Goal: Complete application form

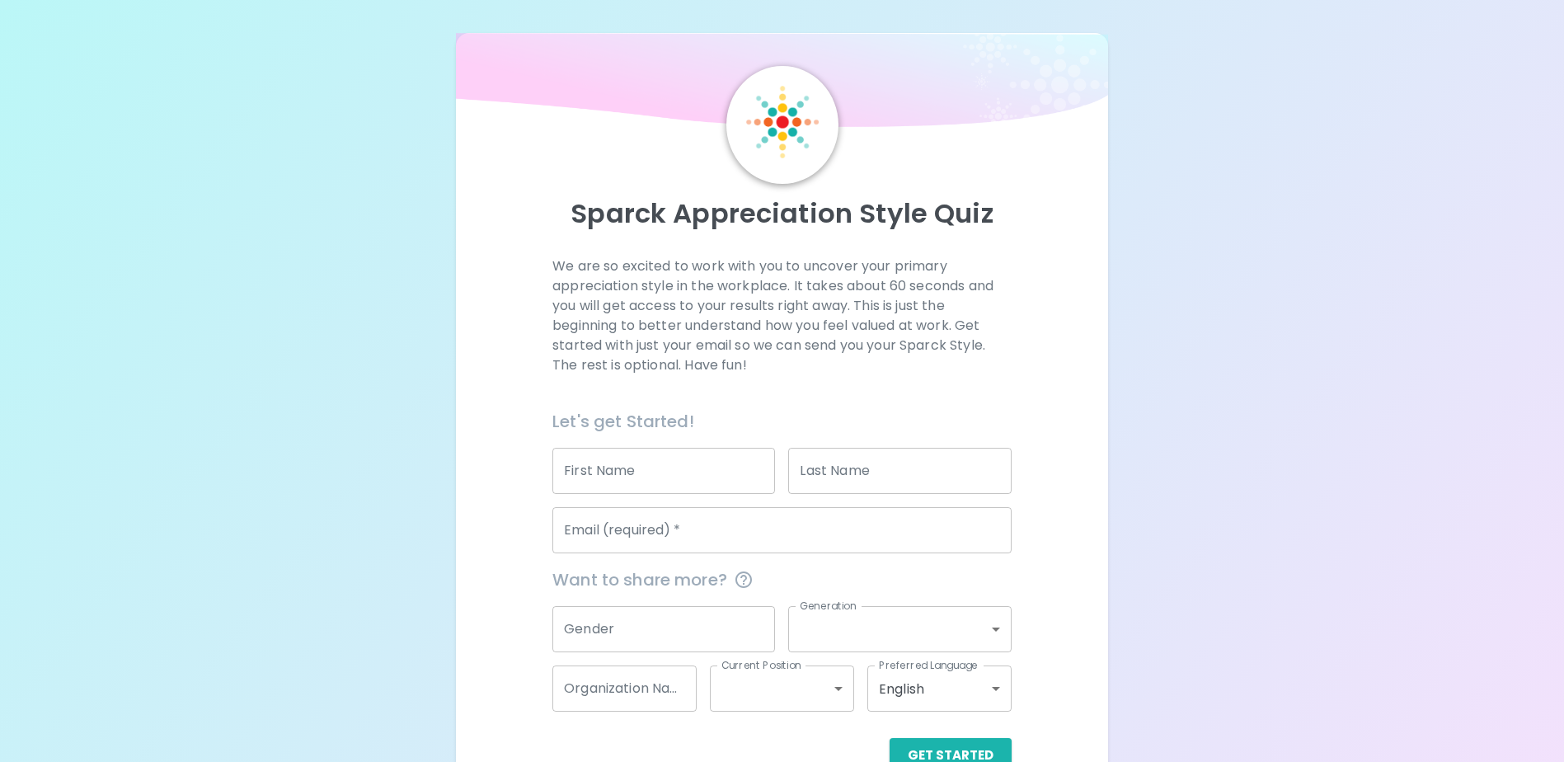
click at [745, 528] on input "Email (required)   *" at bounding box center [781, 530] width 459 height 46
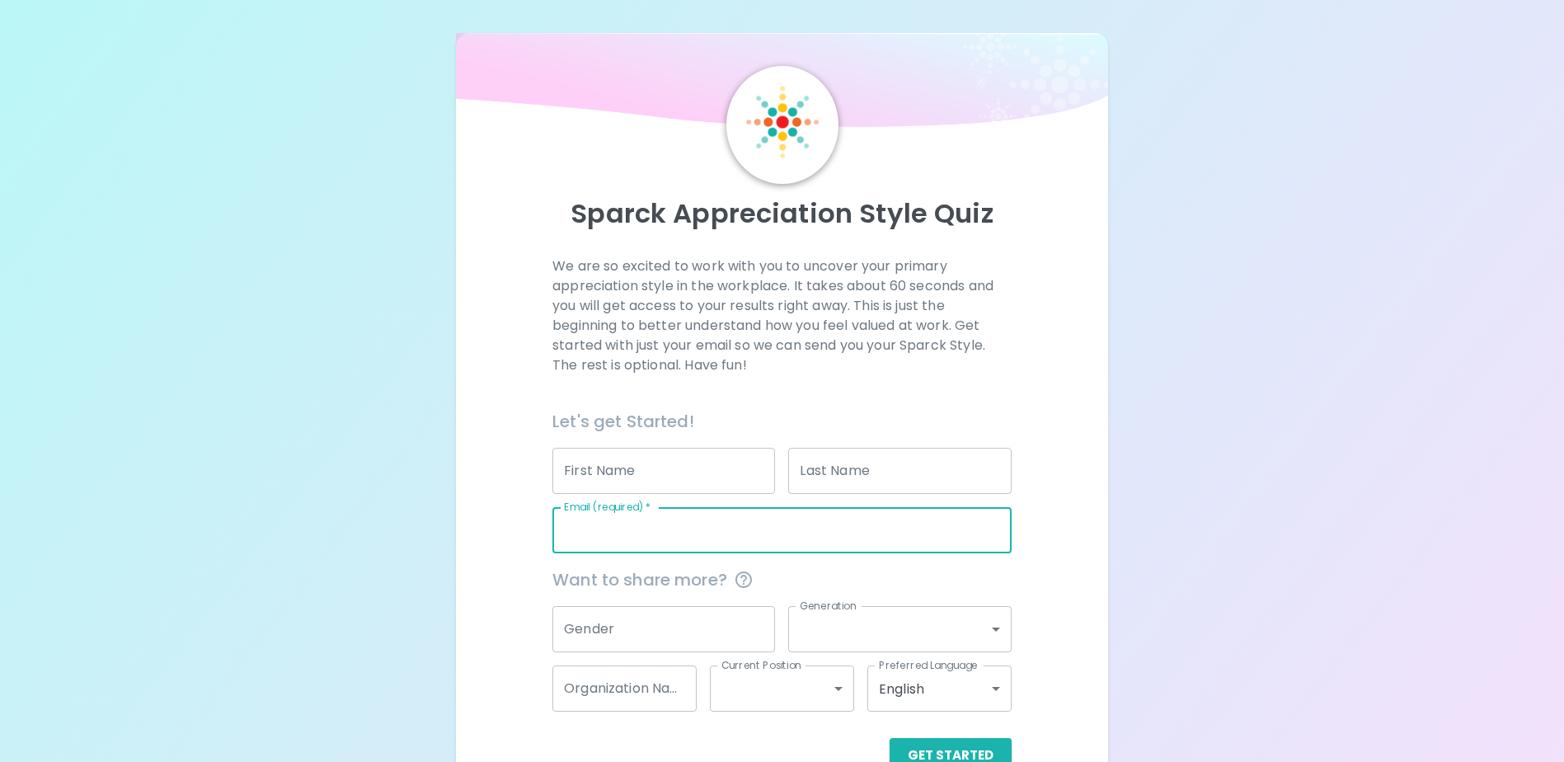
type input "[EMAIL_ADDRESS][DOMAIN_NAME]"
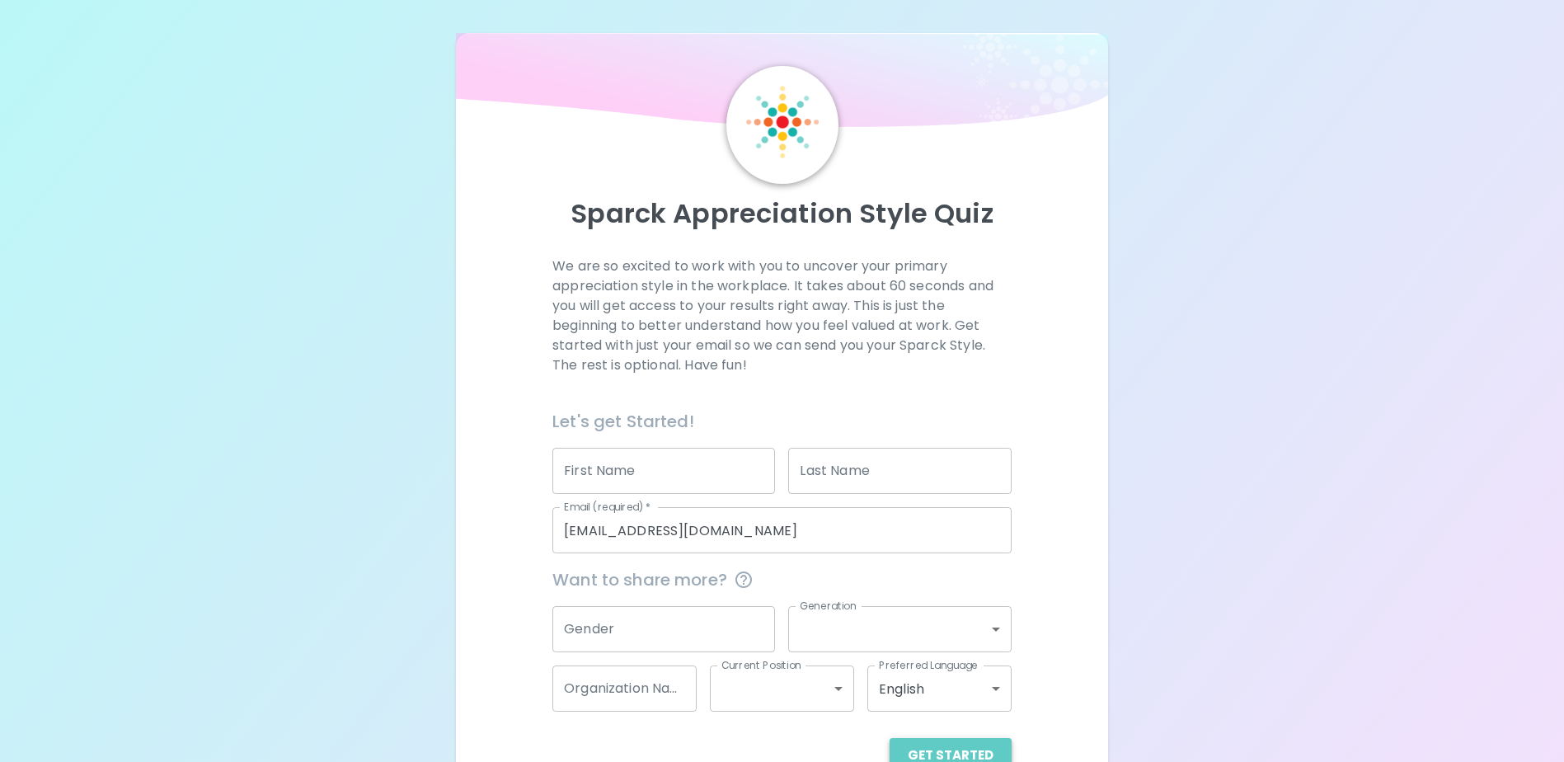
click at [969, 744] on button "Get Started" at bounding box center [951, 755] width 122 height 35
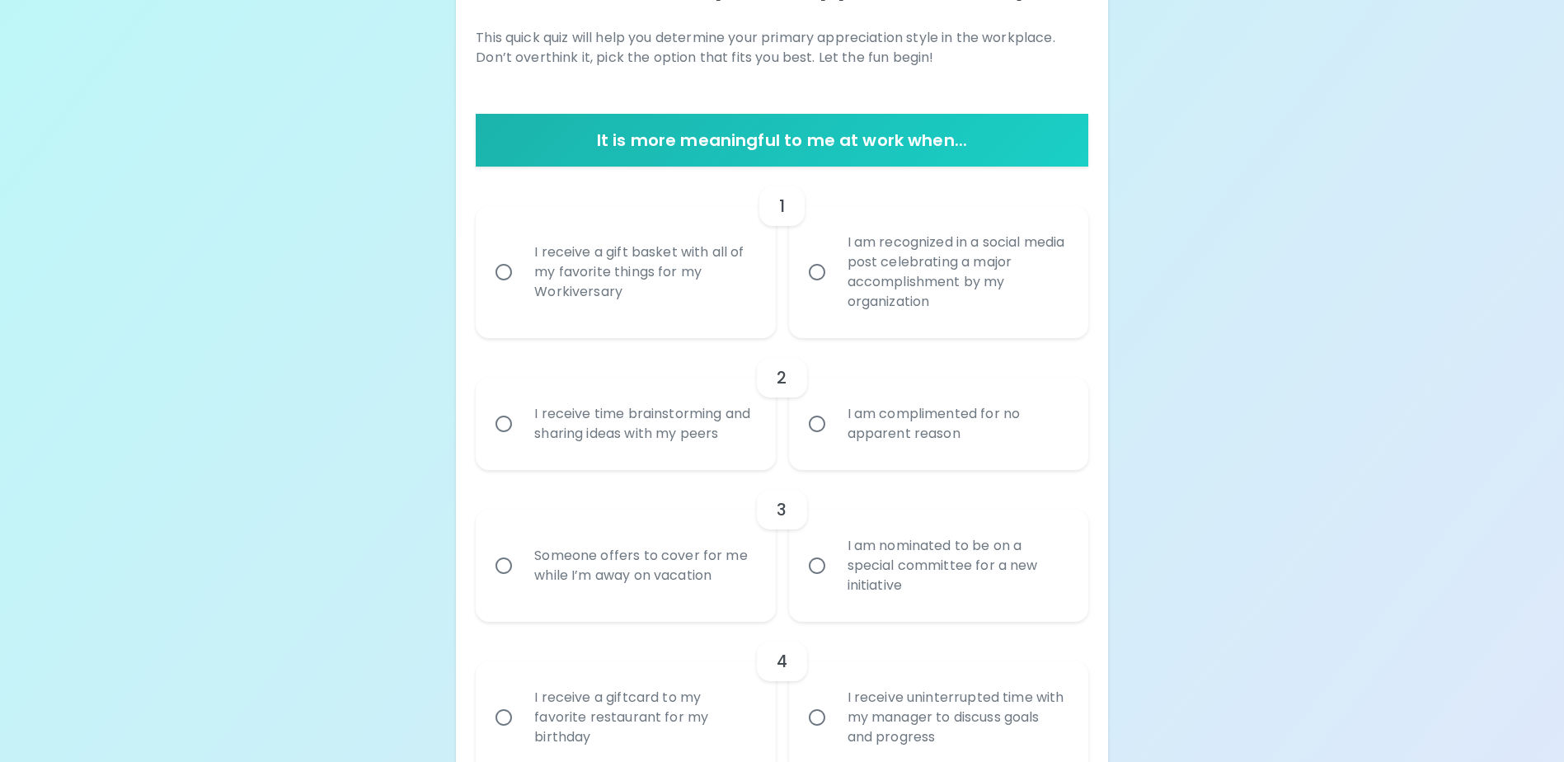
scroll to position [577, 0]
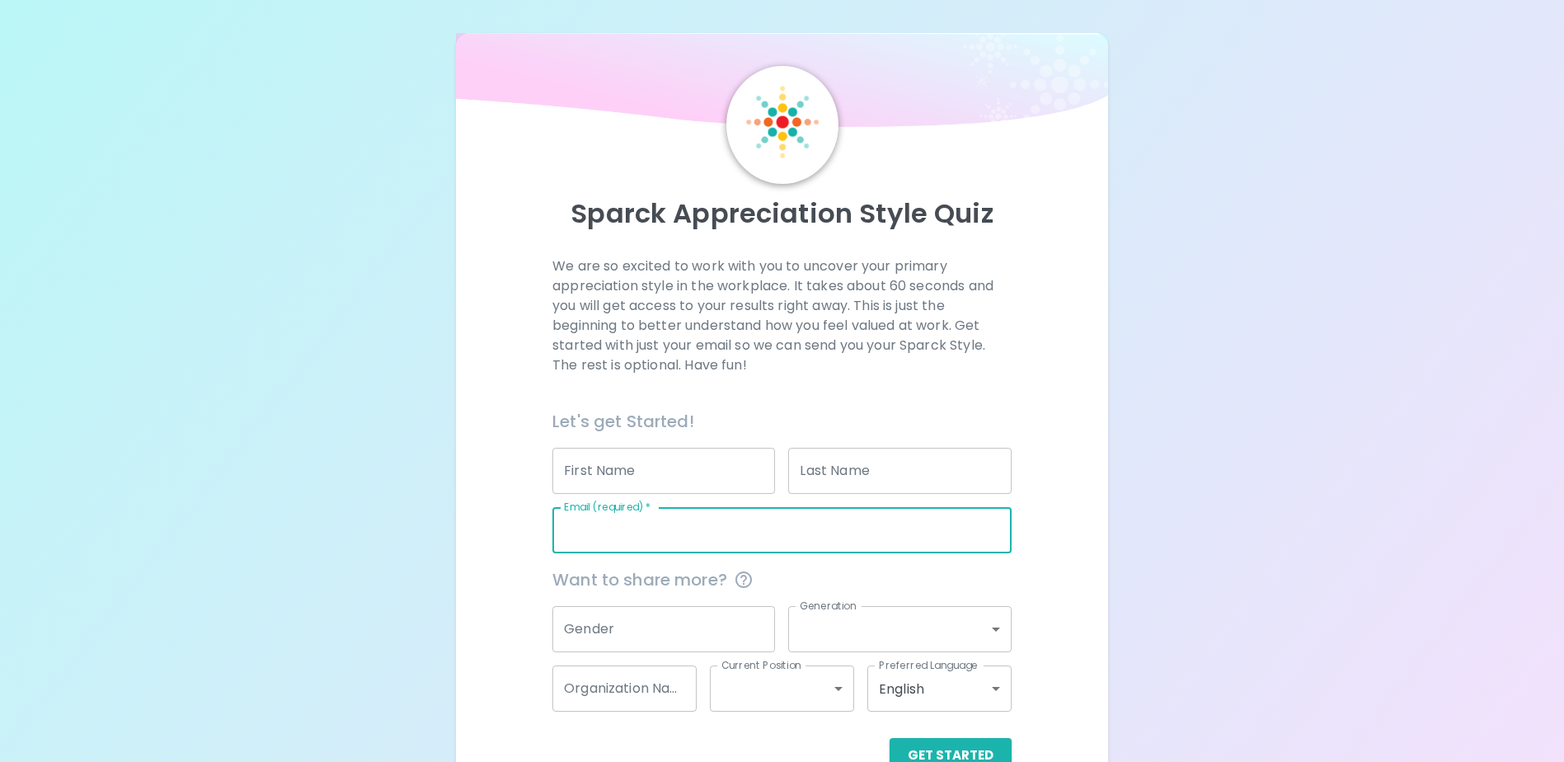
click at [784, 536] on input "Email (required)   *" at bounding box center [781, 530] width 459 height 46
type input "leehuiyi78@gmail.com"
click at [951, 734] on div "Get Started" at bounding box center [775, 742] width 472 height 61
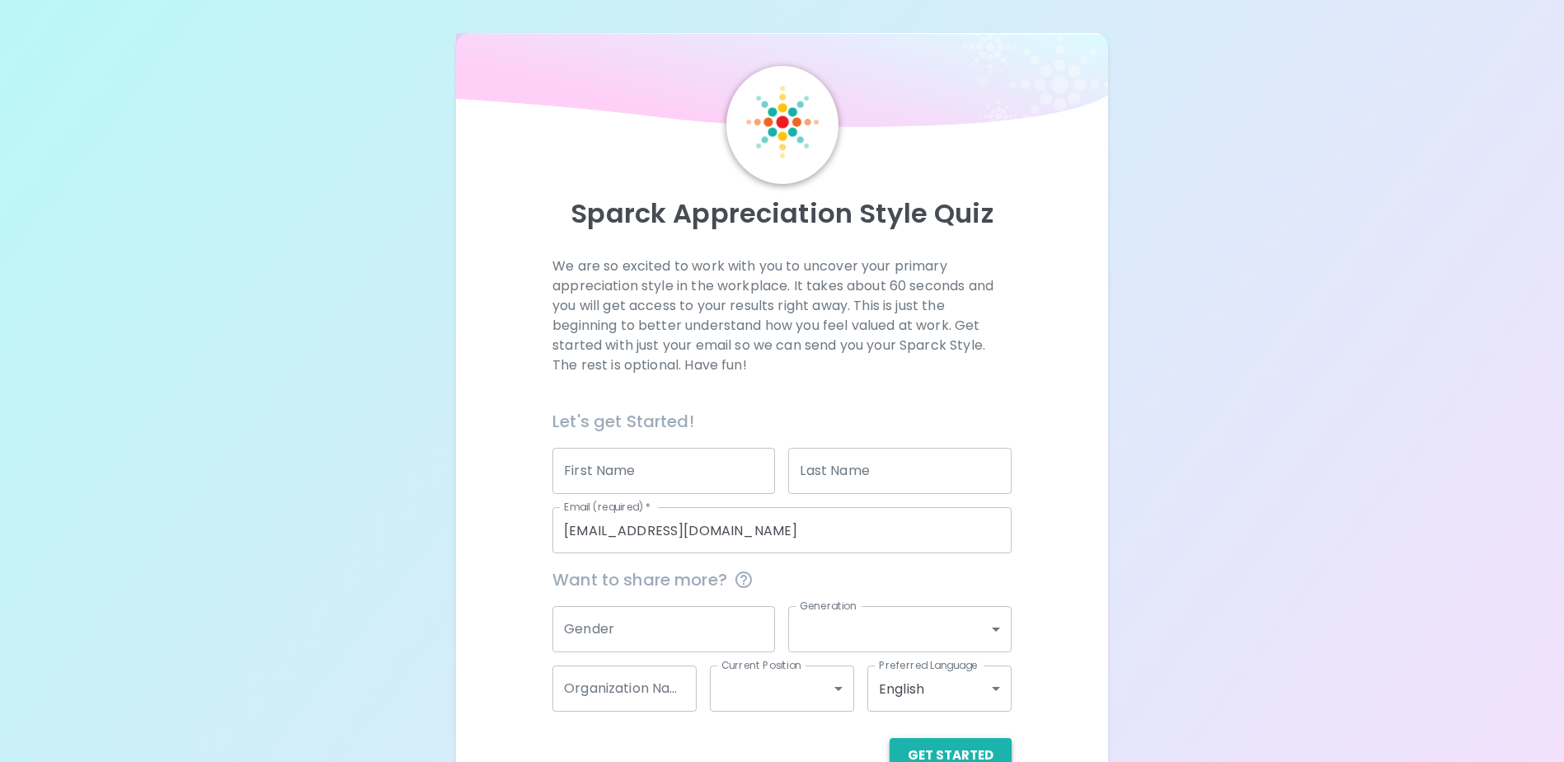
click at [947, 742] on button "Get Started" at bounding box center [951, 755] width 122 height 35
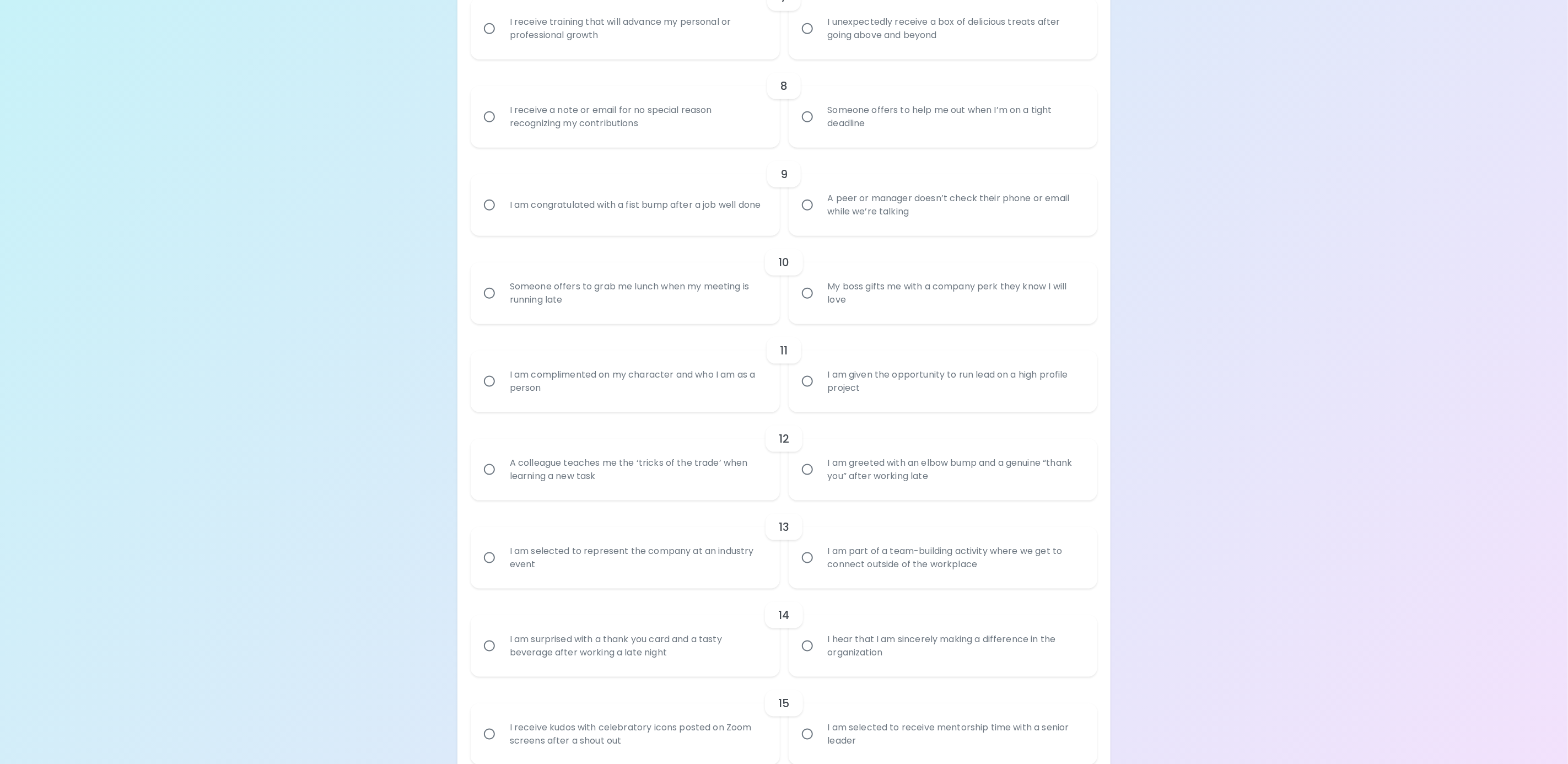
scroll to position [793, 0]
